Goal: Task Accomplishment & Management: Use online tool/utility

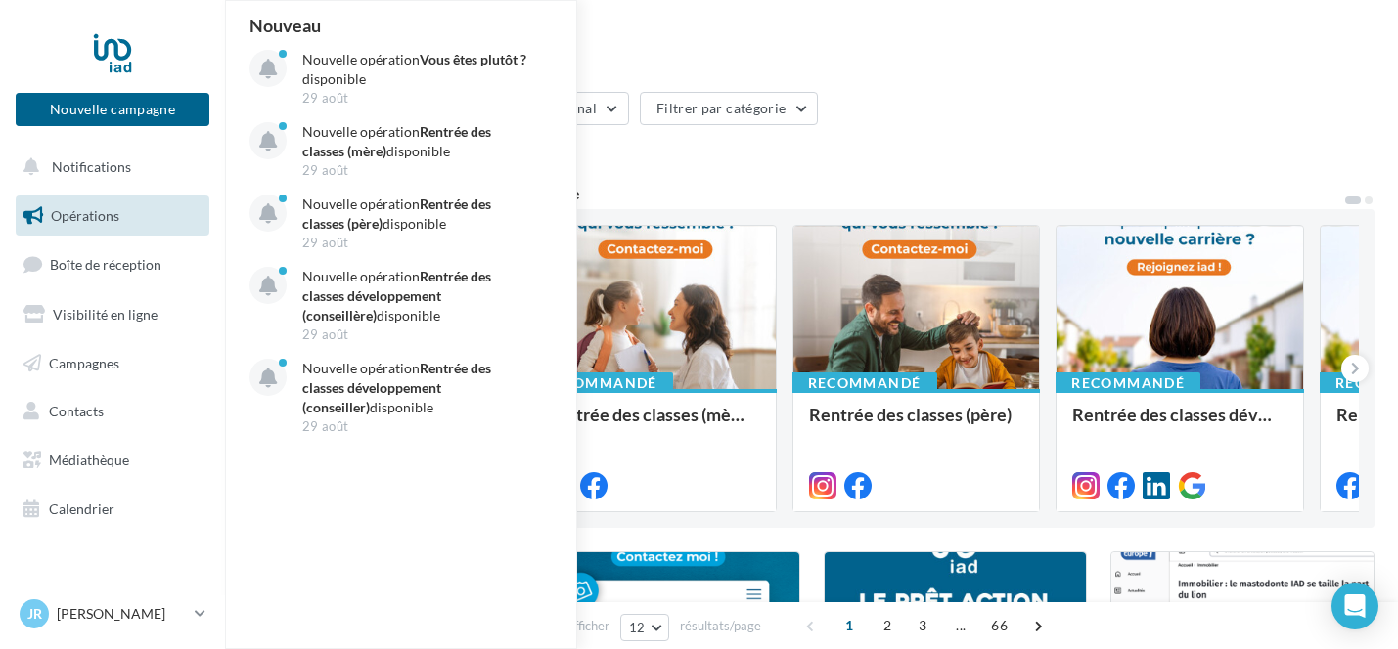
click at [752, 33] on div "Opérations marketing" at bounding box center [811, 45] width 1126 height 29
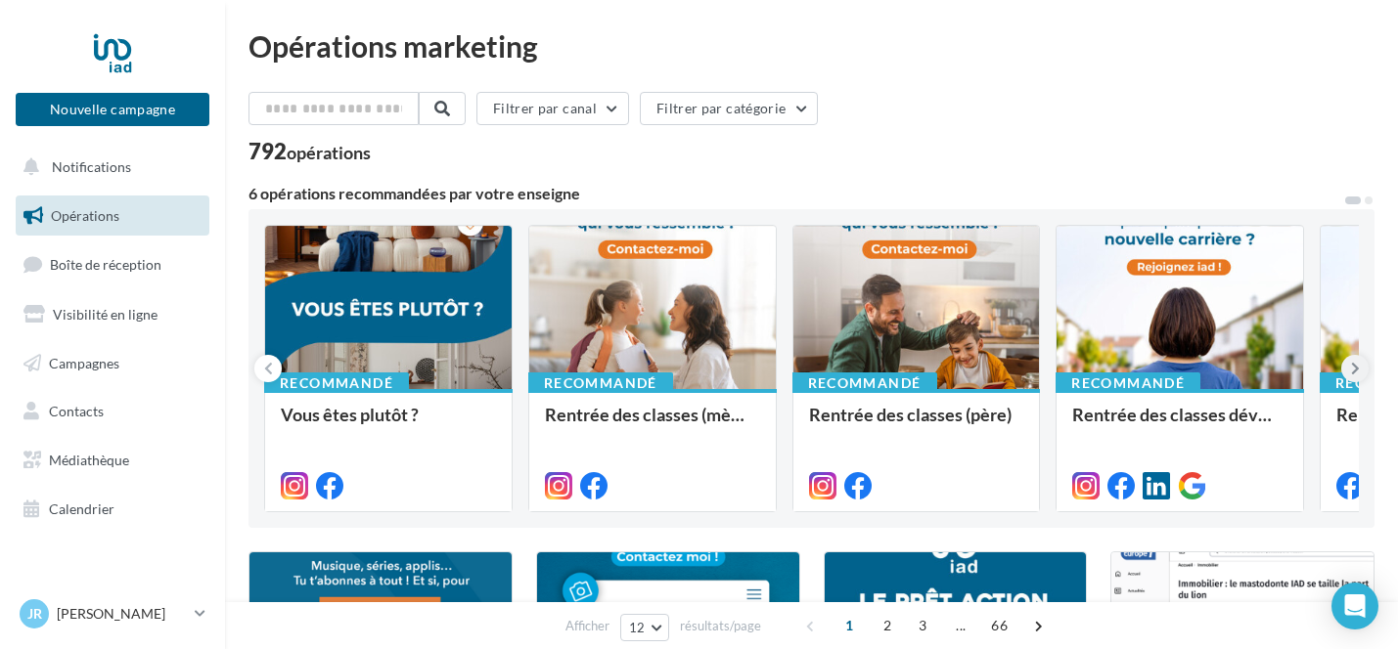
click at [1348, 359] on button at bounding box center [1354, 368] width 27 height 27
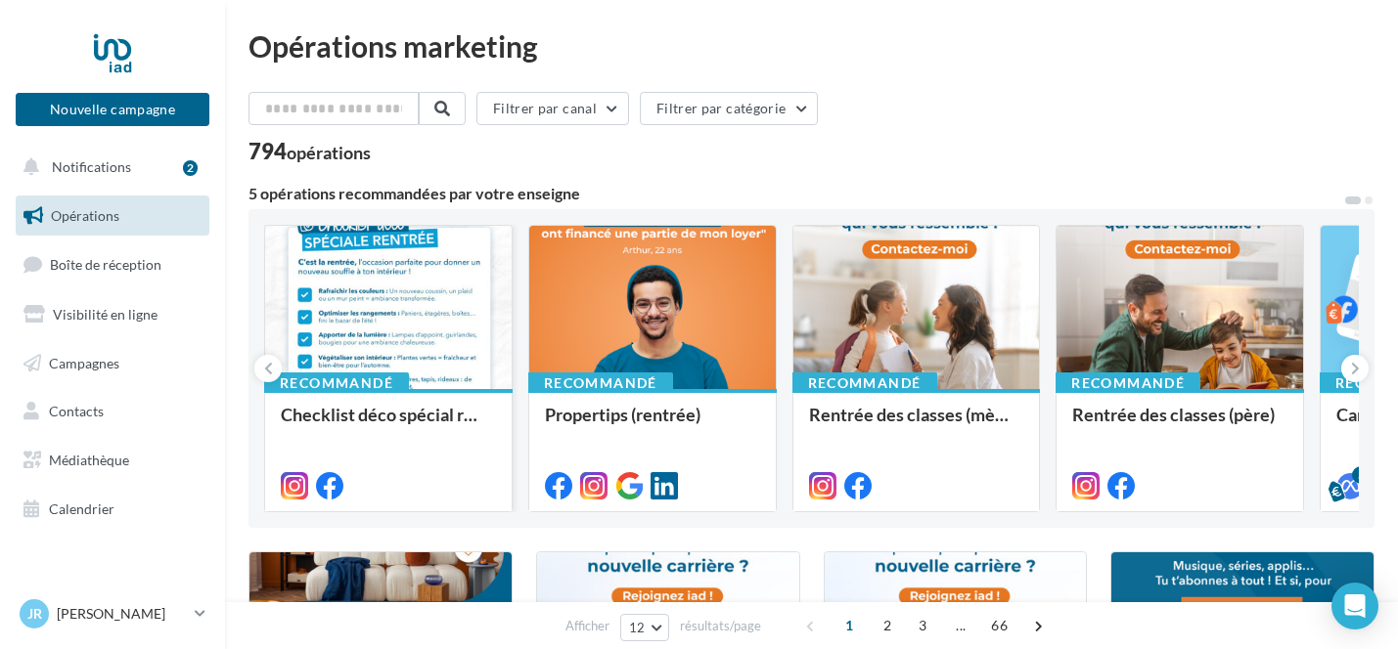
click at [319, 348] on div at bounding box center [388, 308] width 246 height 165
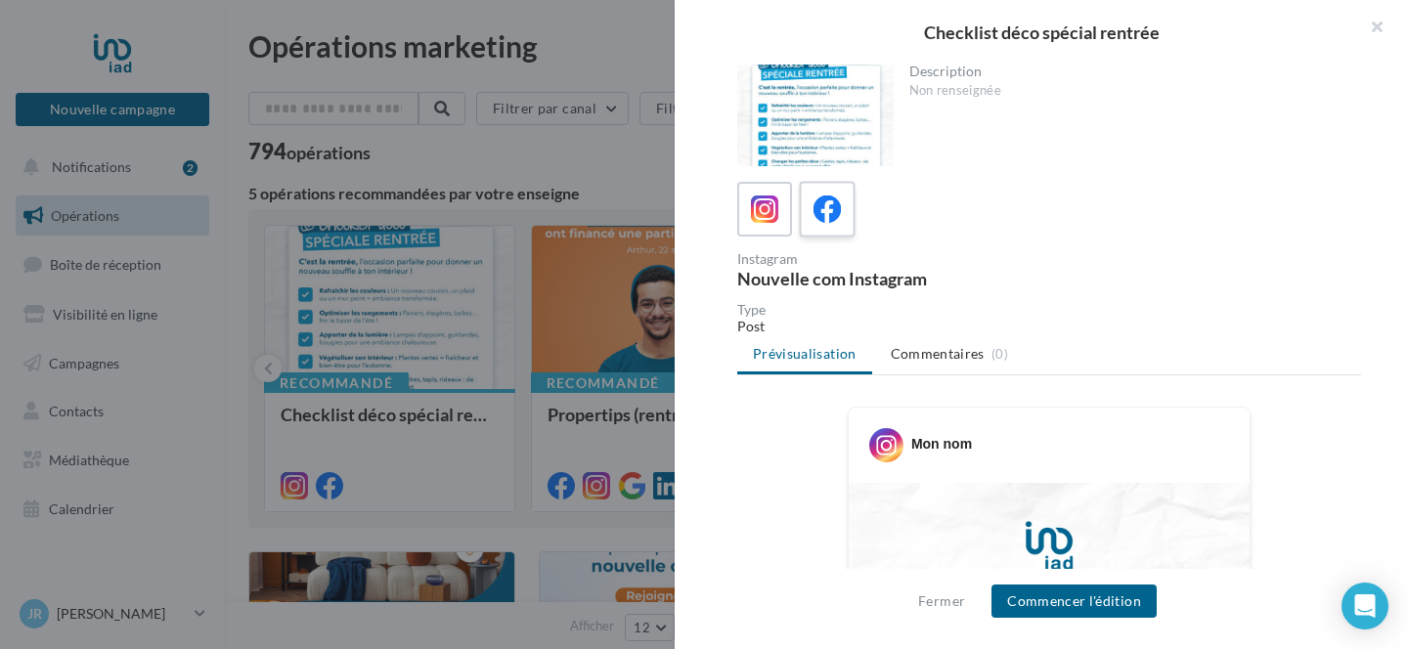
click at [822, 196] on icon at bounding box center [828, 210] width 28 height 28
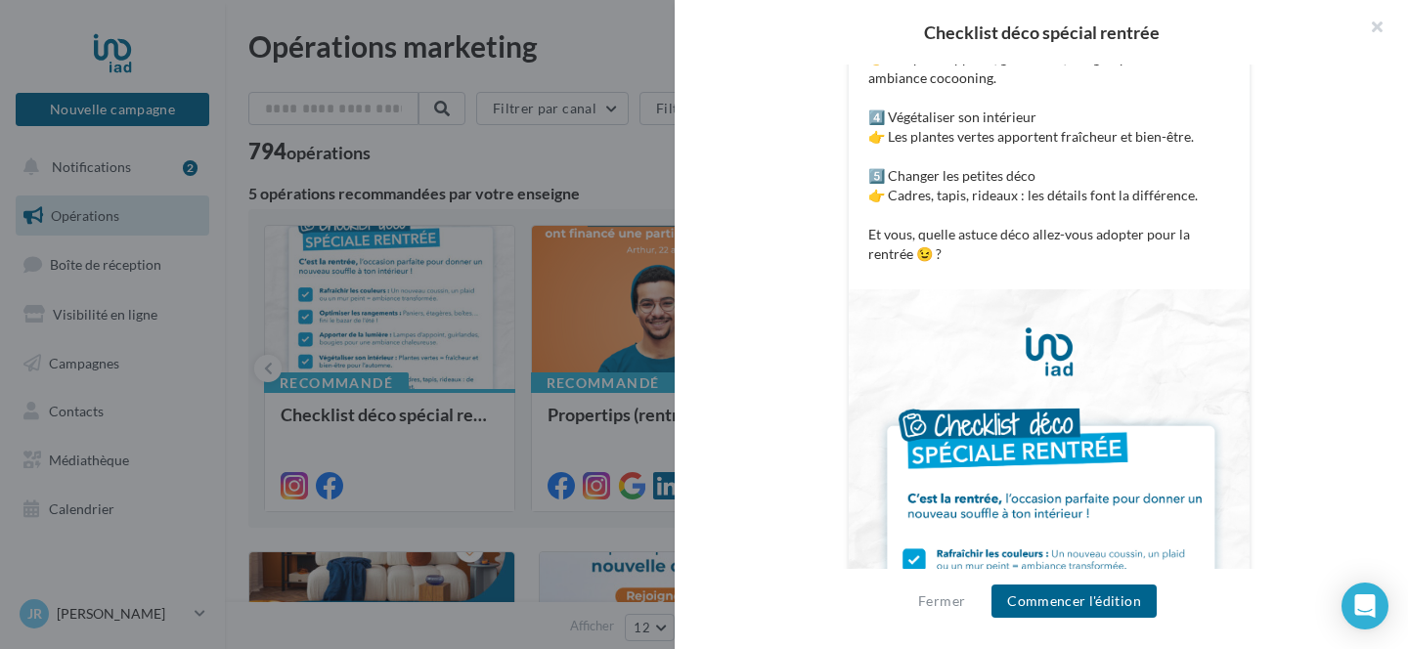
scroll to position [643, 0]
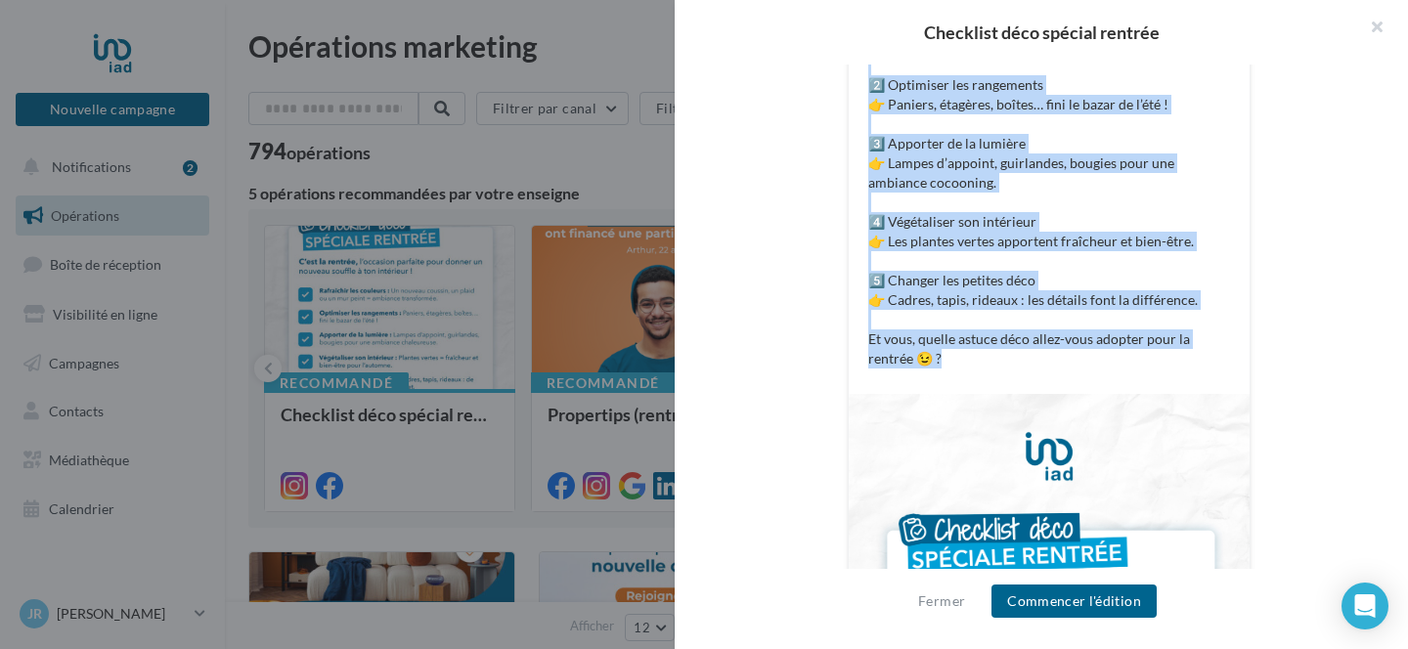
drag, startPoint x: 863, startPoint y: 489, endPoint x: 1121, endPoint y: 351, distance: 292.7
click at [1121, 351] on p "CHECKLIST DÉCO SPÉCIALE RENTRÉE 🏡 La rentrée, c’est aussi l’occasion de donner …" at bounding box center [1050, 105] width 362 height 528
copy p "CHECKLIST DÉCO SPÉCIALE RENTRÉE 🏡 La rentrée, c’est aussi l’occasion de donner …"
click at [1001, 514] on img at bounding box center [1049, 646] width 401 height 505
click at [1371, 23] on button "button" at bounding box center [1369, 29] width 78 height 59
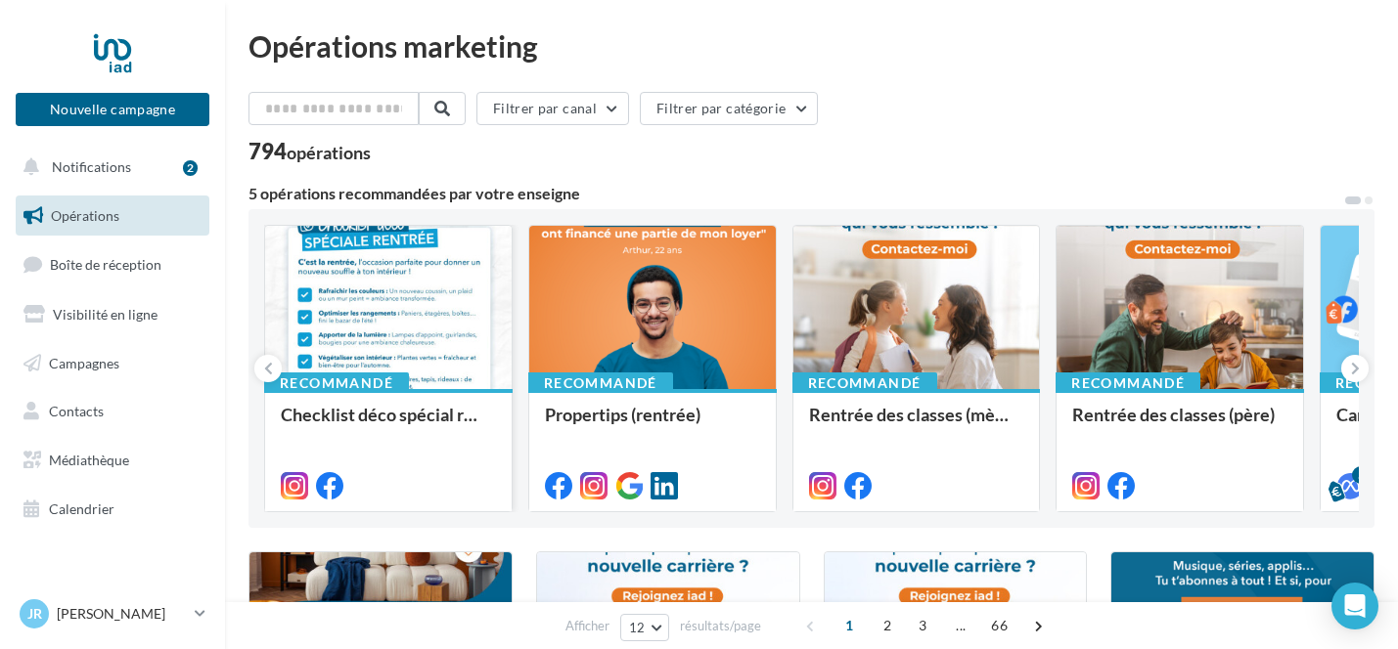
click at [301, 479] on icon at bounding box center [294, 485] width 27 height 27
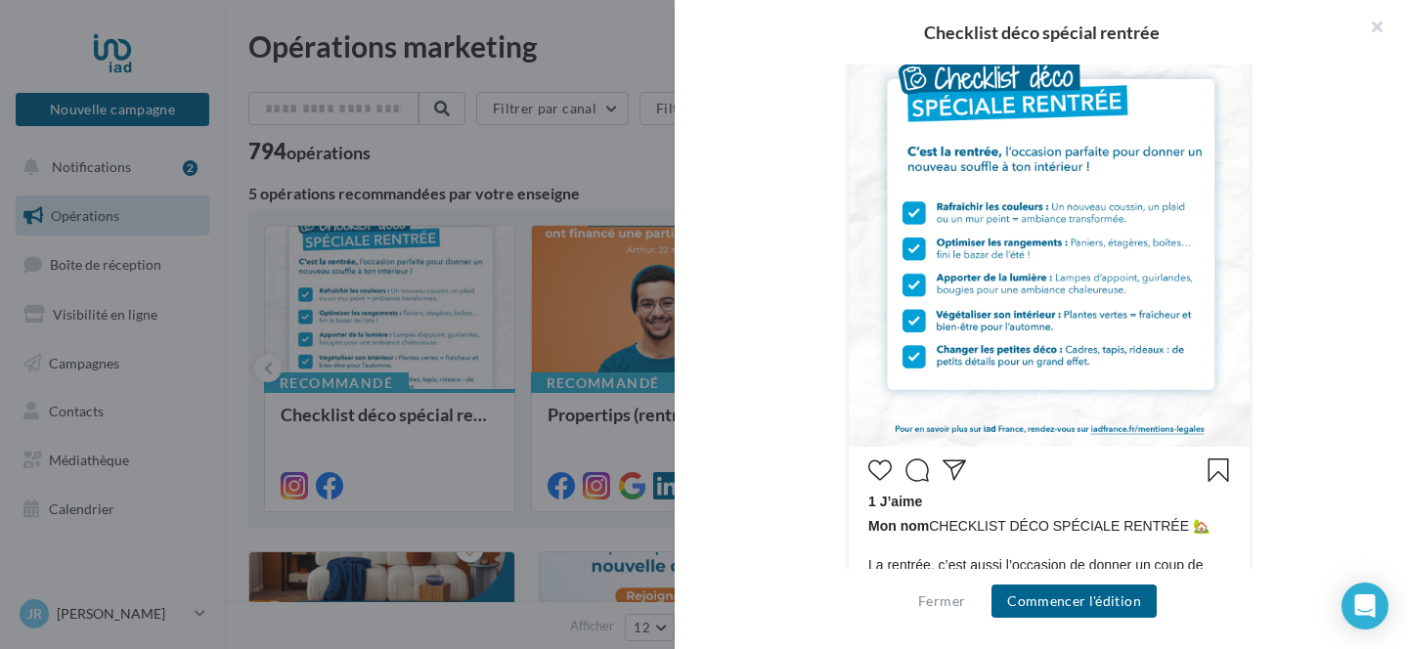
scroll to position [469, 0]
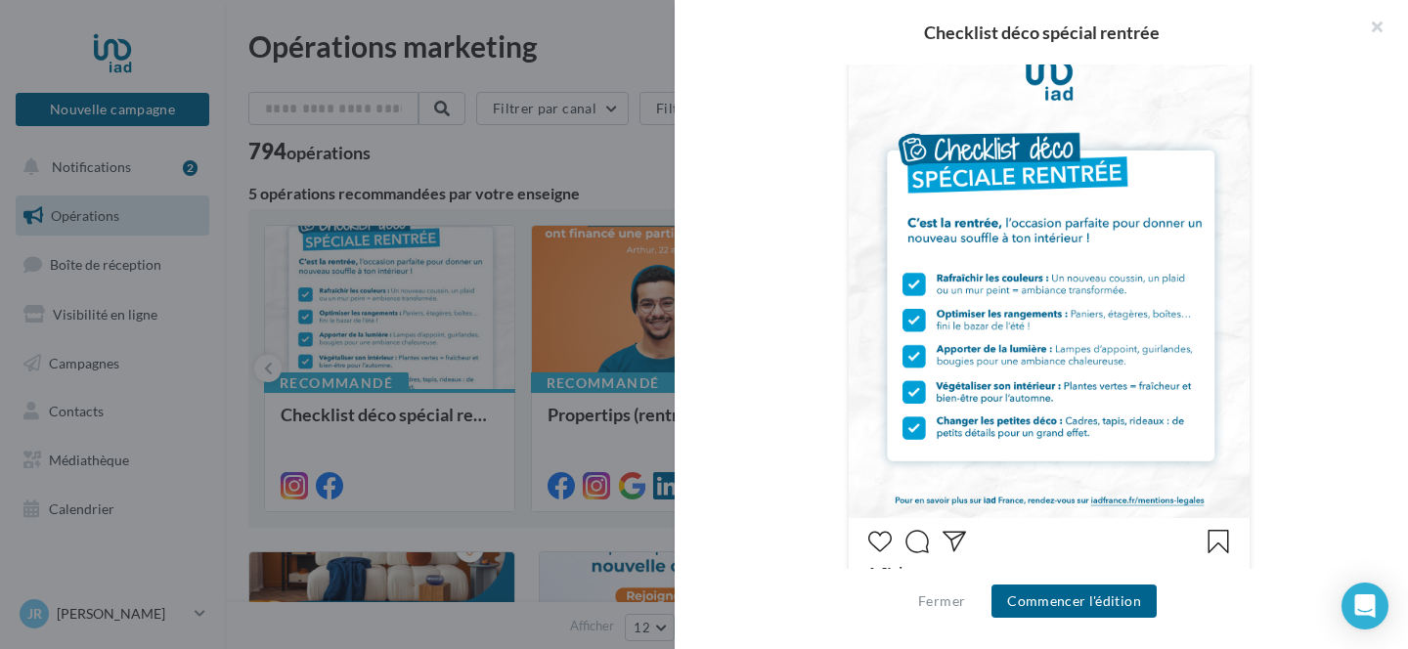
click at [876, 539] on icon "J’aime" at bounding box center [880, 541] width 23 height 23
click at [1063, 602] on button "Commencer l'édition" at bounding box center [1074, 601] width 165 height 33
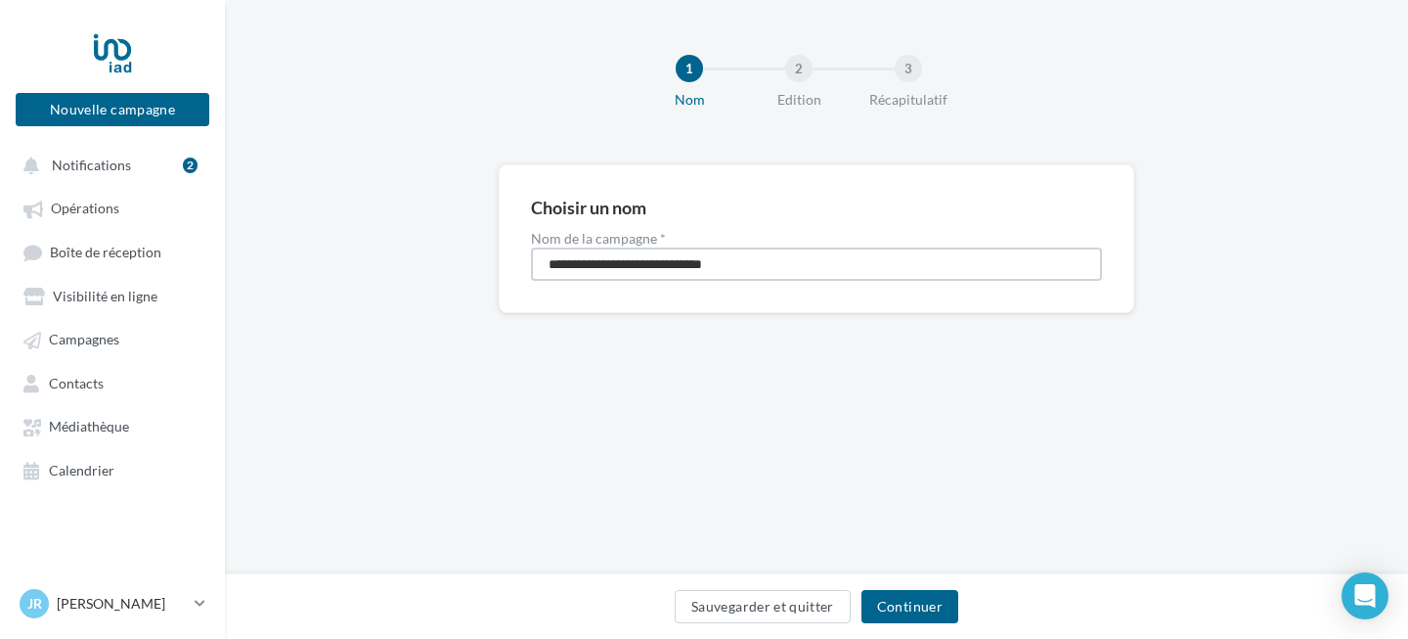
click at [658, 266] on input "**********" at bounding box center [816, 263] width 571 height 33
click at [766, 273] on input "**********" at bounding box center [816, 263] width 571 height 33
click at [895, 598] on button "Continuer" at bounding box center [910, 606] width 97 height 33
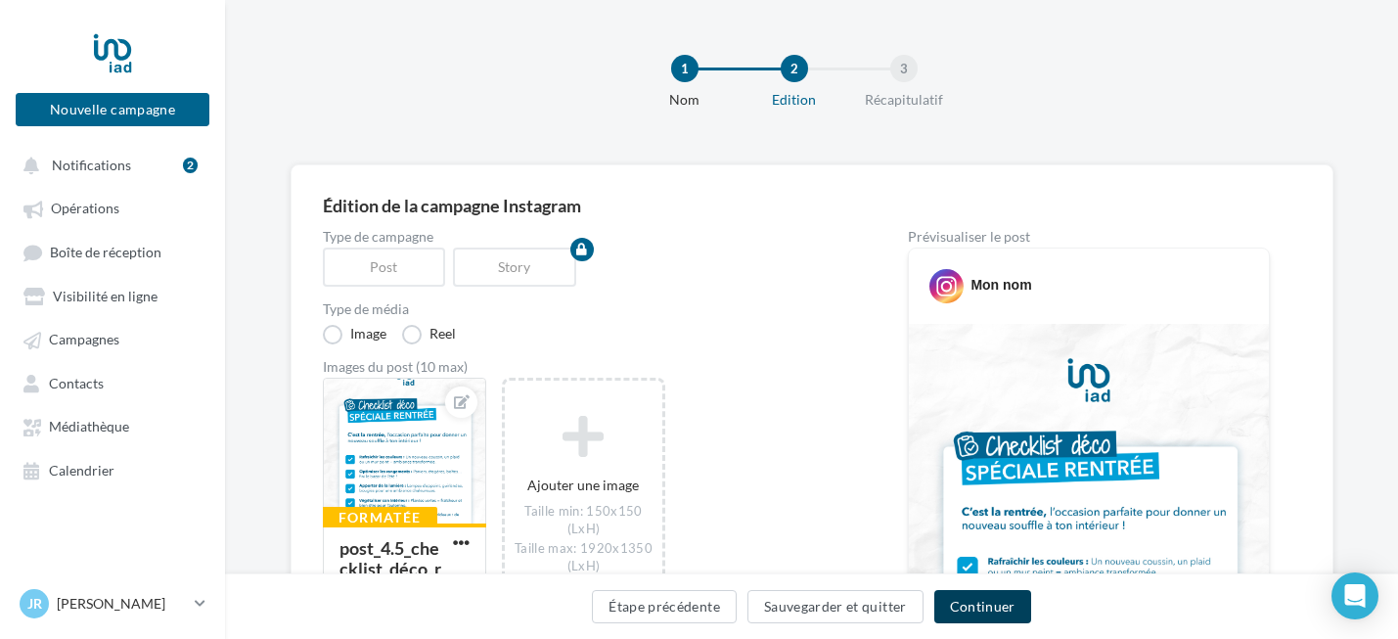
click at [985, 597] on button "Continuer" at bounding box center [982, 606] width 97 height 33
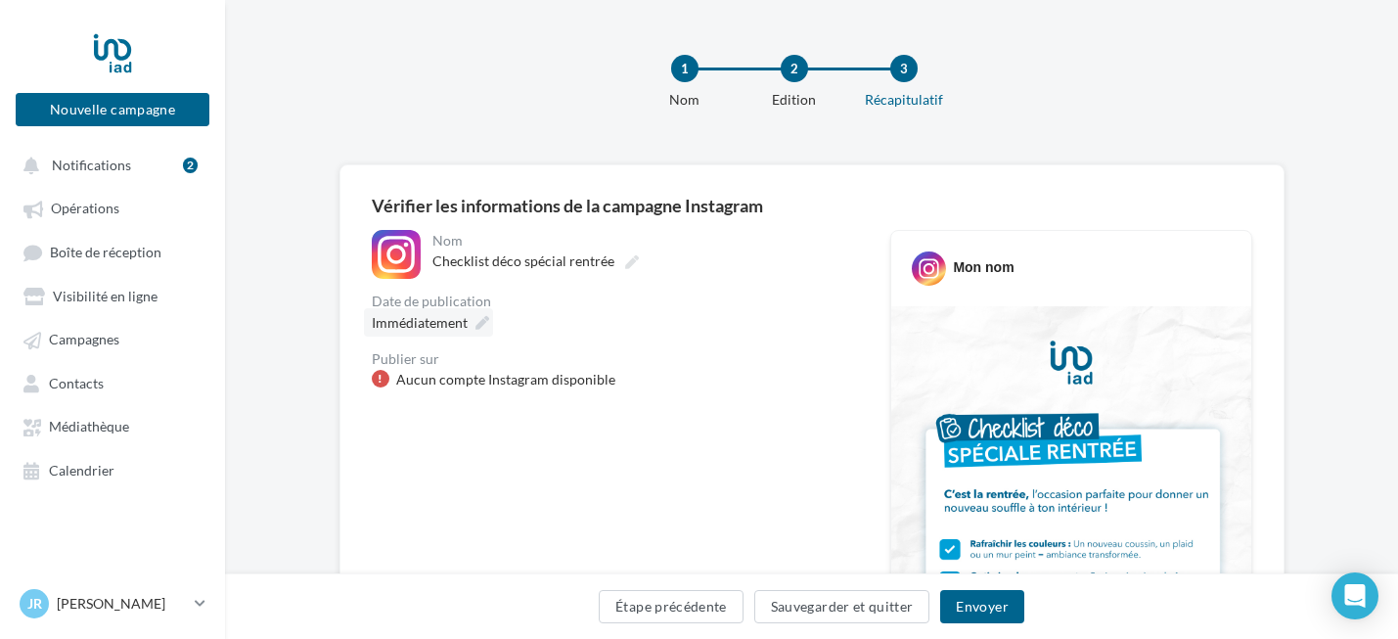
click at [475, 317] on icon at bounding box center [482, 323] width 14 height 14
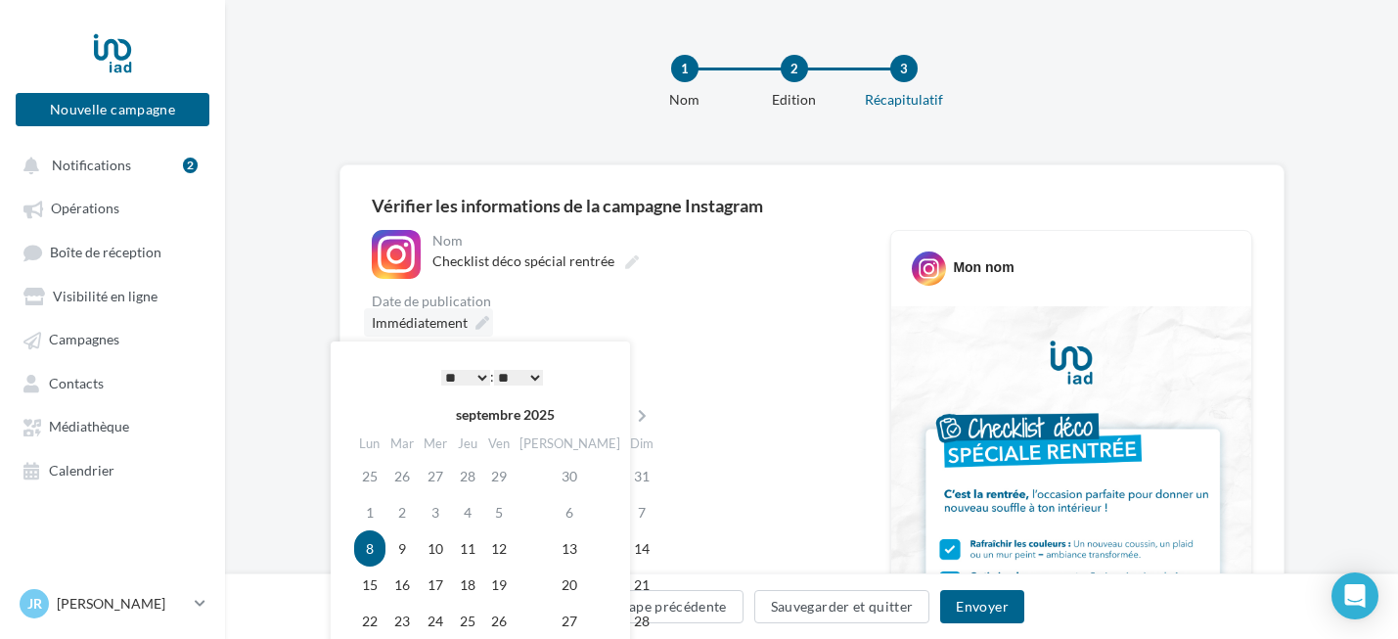
click at [475, 317] on icon at bounding box center [482, 323] width 14 height 14
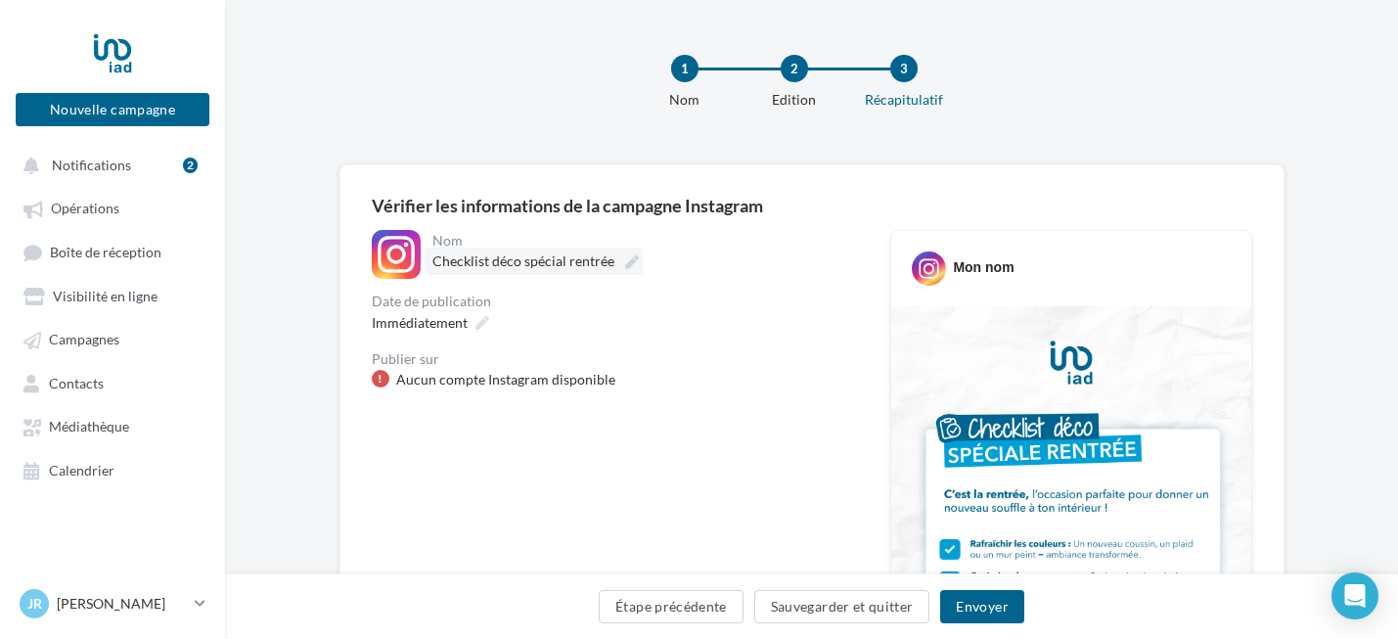
click at [627, 256] on icon at bounding box center [632, 262] width 14 height 14
click at [604, 256] on input "**********" at bounding box center [518, 263] width 172 height 33
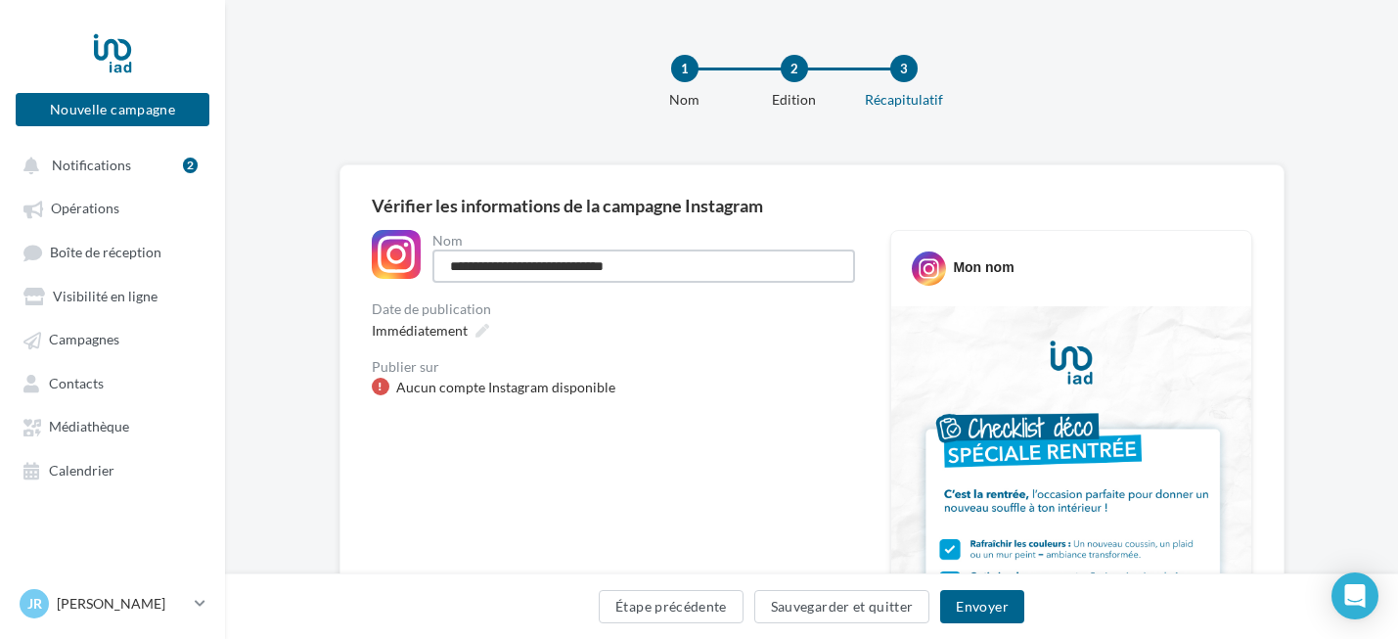
click at [674, 260] on input "**********" at bounding box center [643, 265] width 423 height 33
click at [971, 609] on button "Envoyer" at bounding box center [981, 606] width 83 height 33
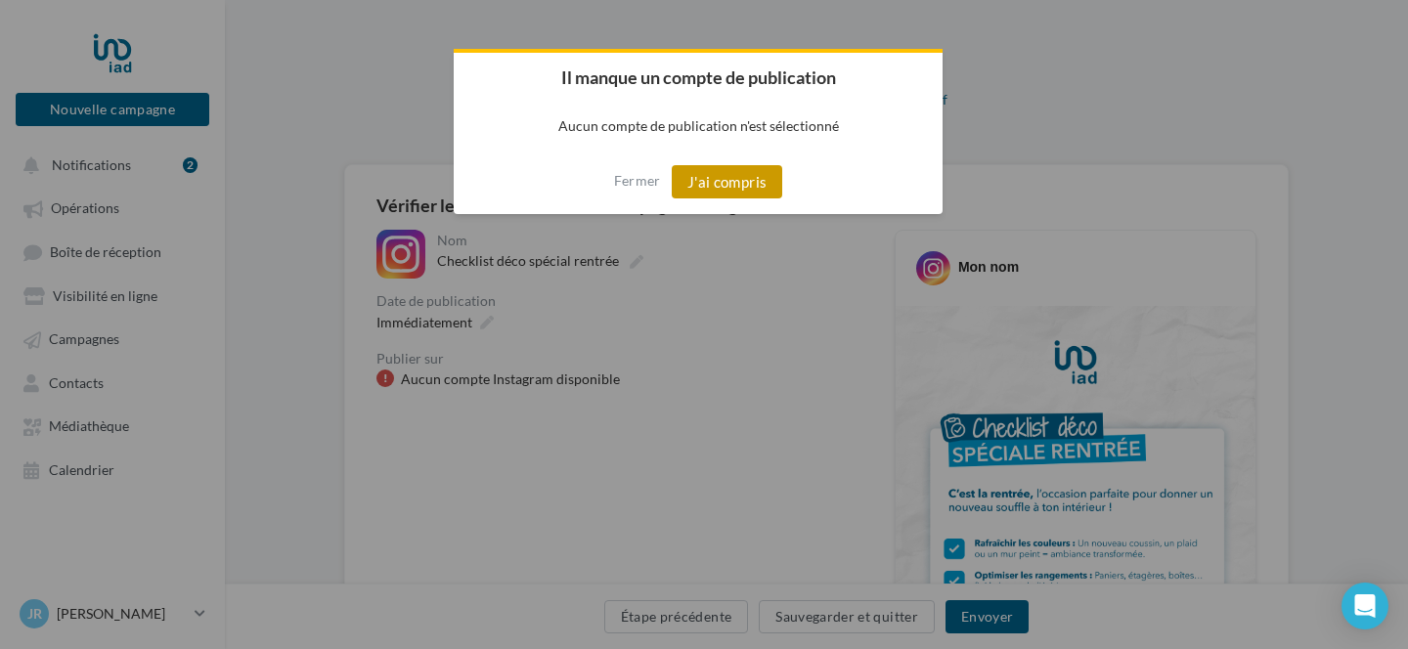
click at [703, 181] on button "J'ai compris" at bounding box center [728, 181] width 112 height 33
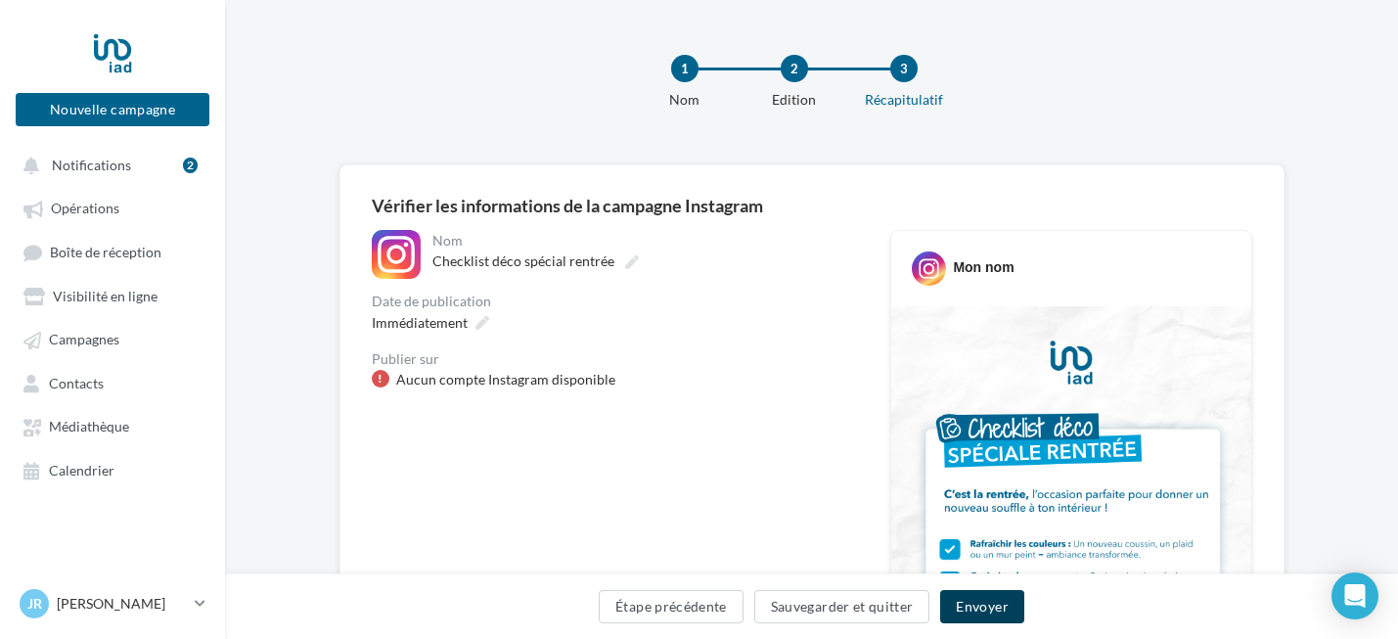
click at [970, 602] on button "Envoyer" at bounding box center [981, 606] width 83 height 33
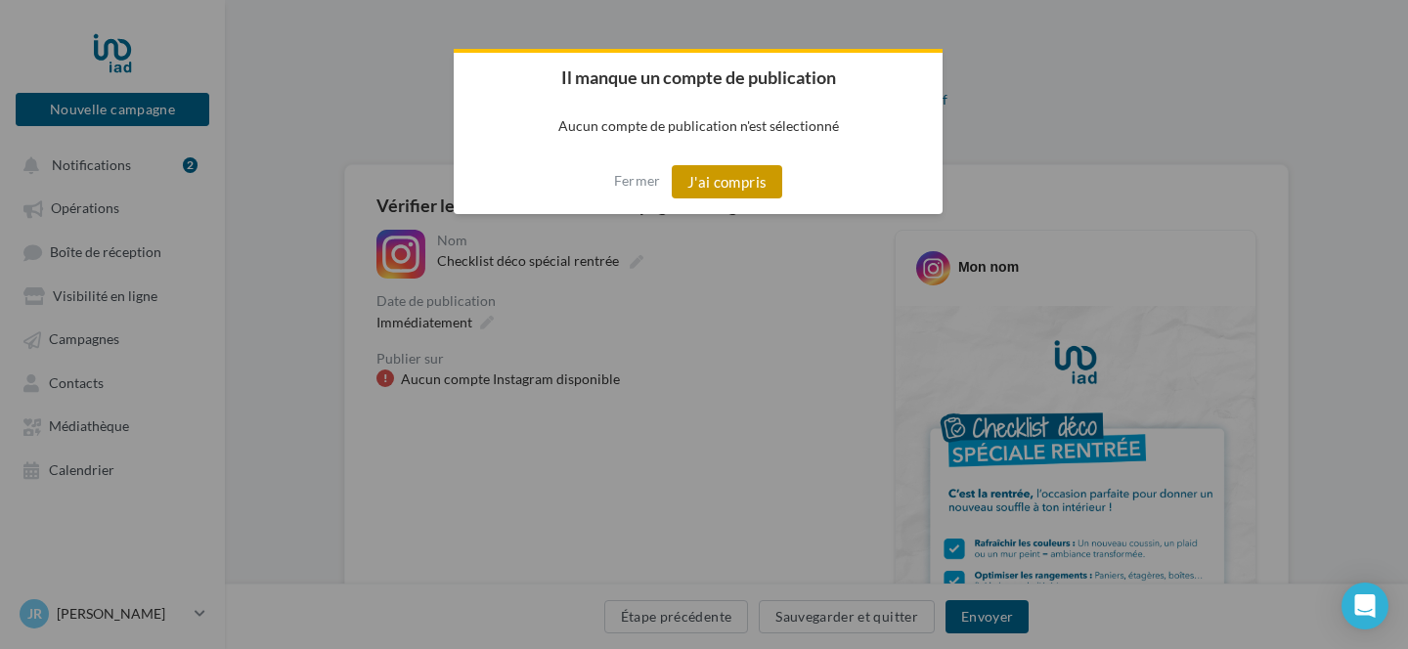
click at [727, 176] on button "J'ai compris" at bounding box center [728, 181] width 112 height 33
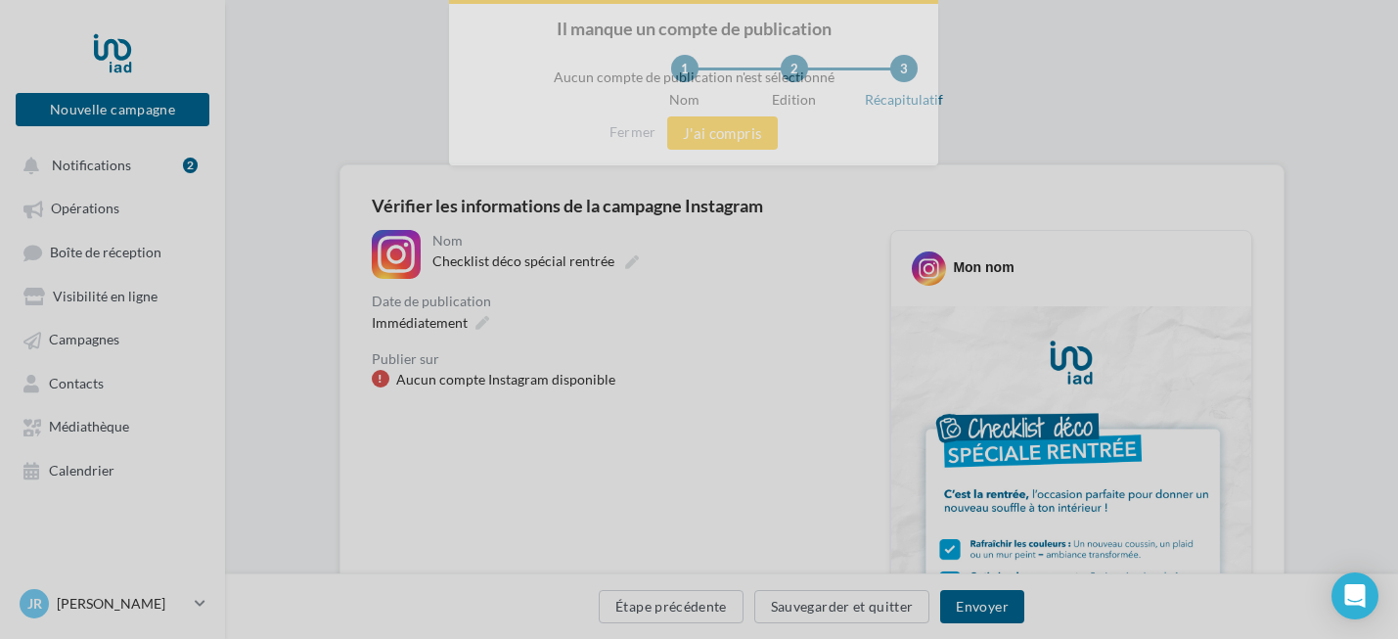
click at [726, 176] on body "Nouvelle campagne Nouvelle campagne Notifications 2 Opérations Boîte de récepti…" at bounding box center [699, 319] width 1398 height 639
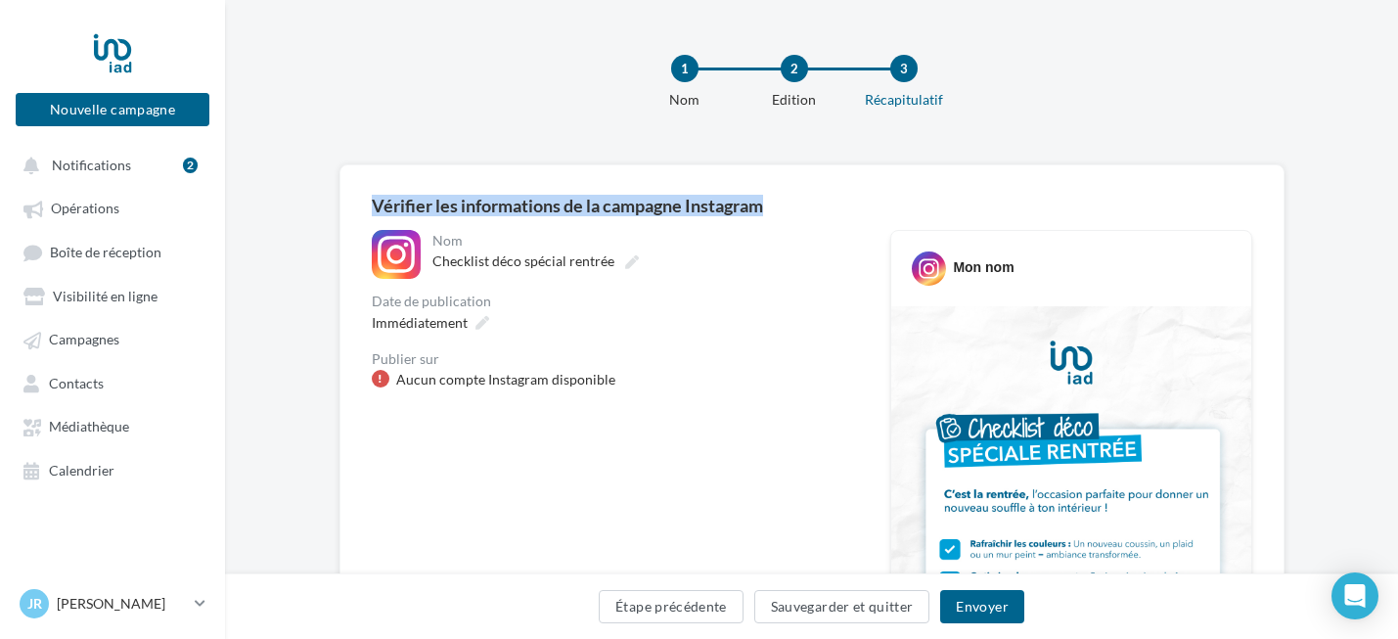
click at [671, 612] on button "Étape précédente" at bounding box center [671, 606] width 145 height 33
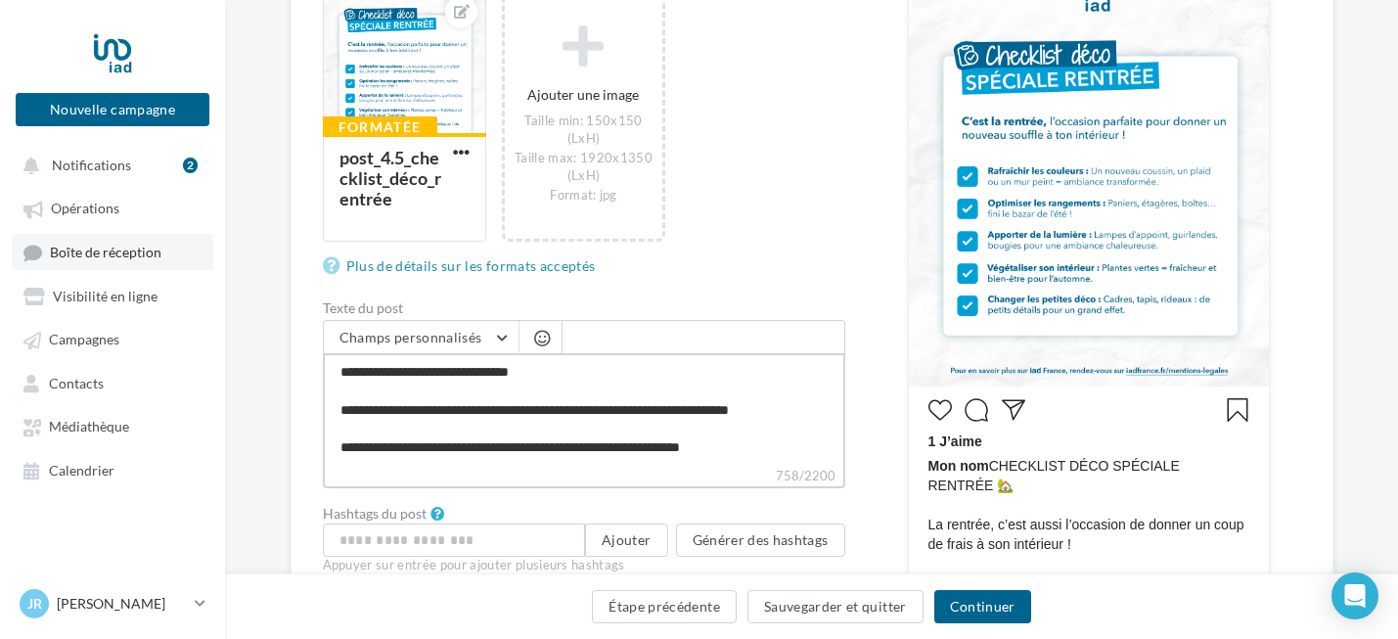
drag, startPoint x: 768, startPoint y: 444, endPoint x: 176, endPoint y: 255, distance: 621.1
click at [176, 255] on div "Nouvelle campagne Nouvelle campagne Notifications 2 Opérations Boîte de récepti…" at bounding box center [699, 482] width 1398 height 1745
